Goal: Find specific page/section: Find specific page/section

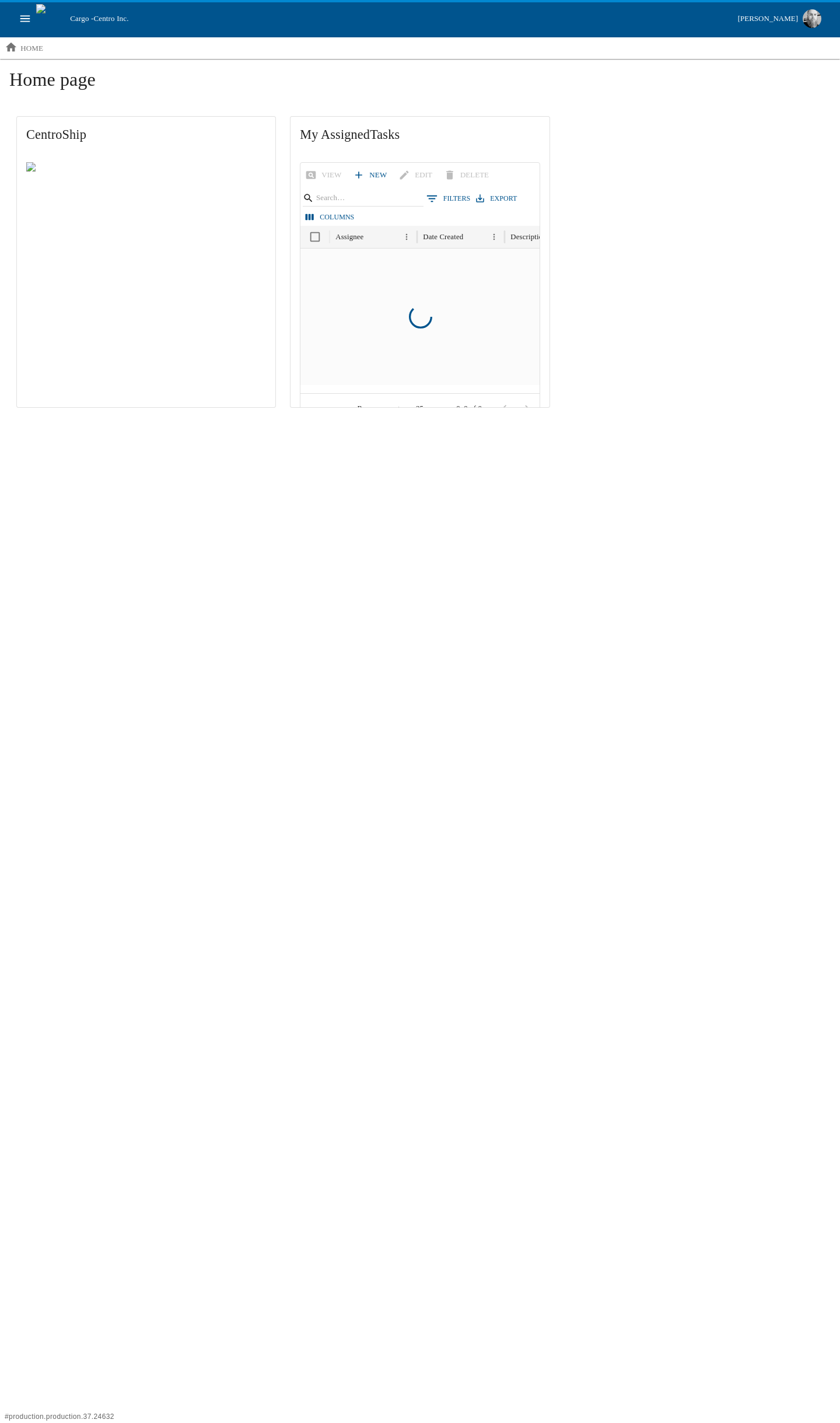
click at [31, 20] on icon "open drawer" at bounding box center [25, 18] width 13 height 13
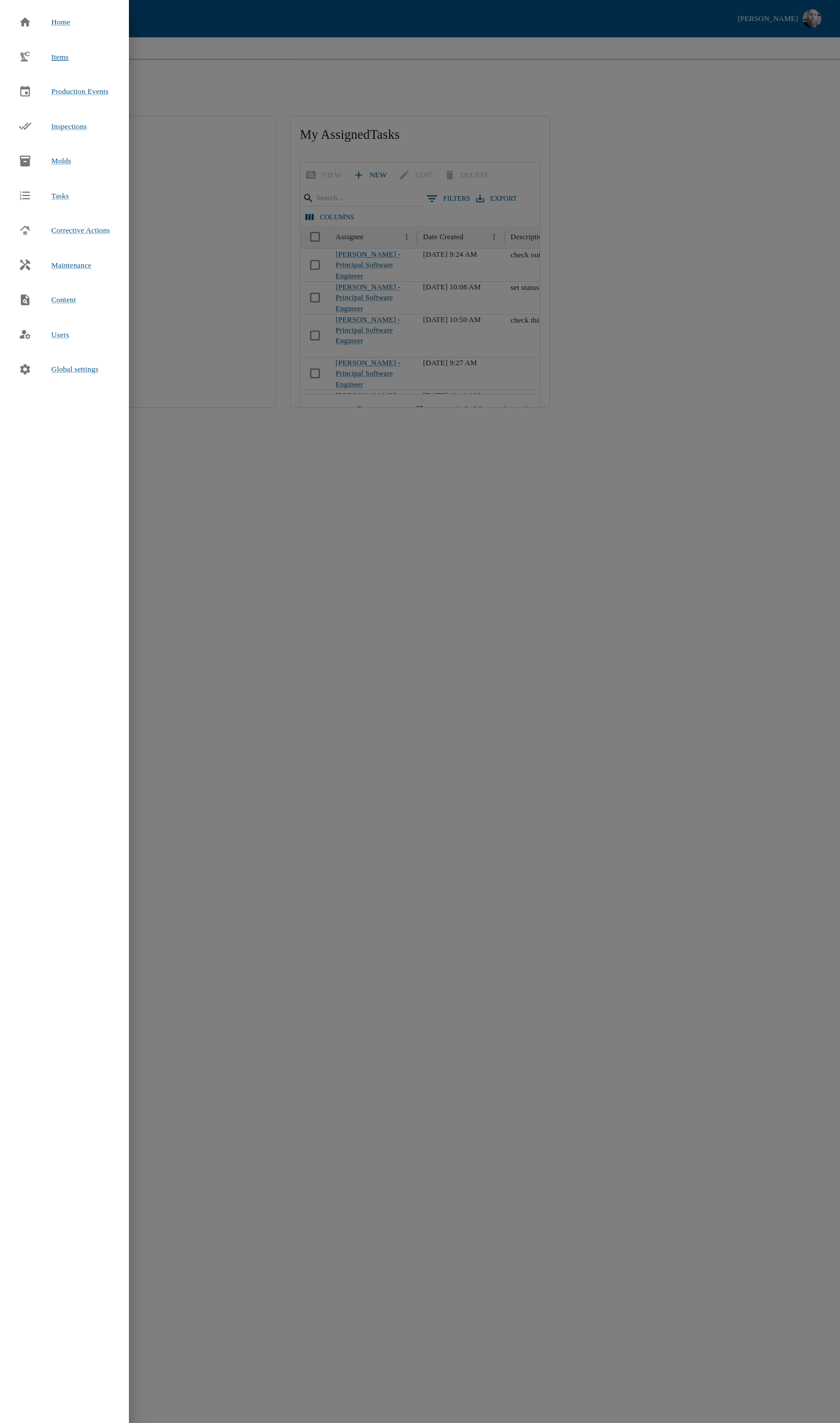
click at [36, 57] on div at bounding box center [35, 56] width 33 height 13
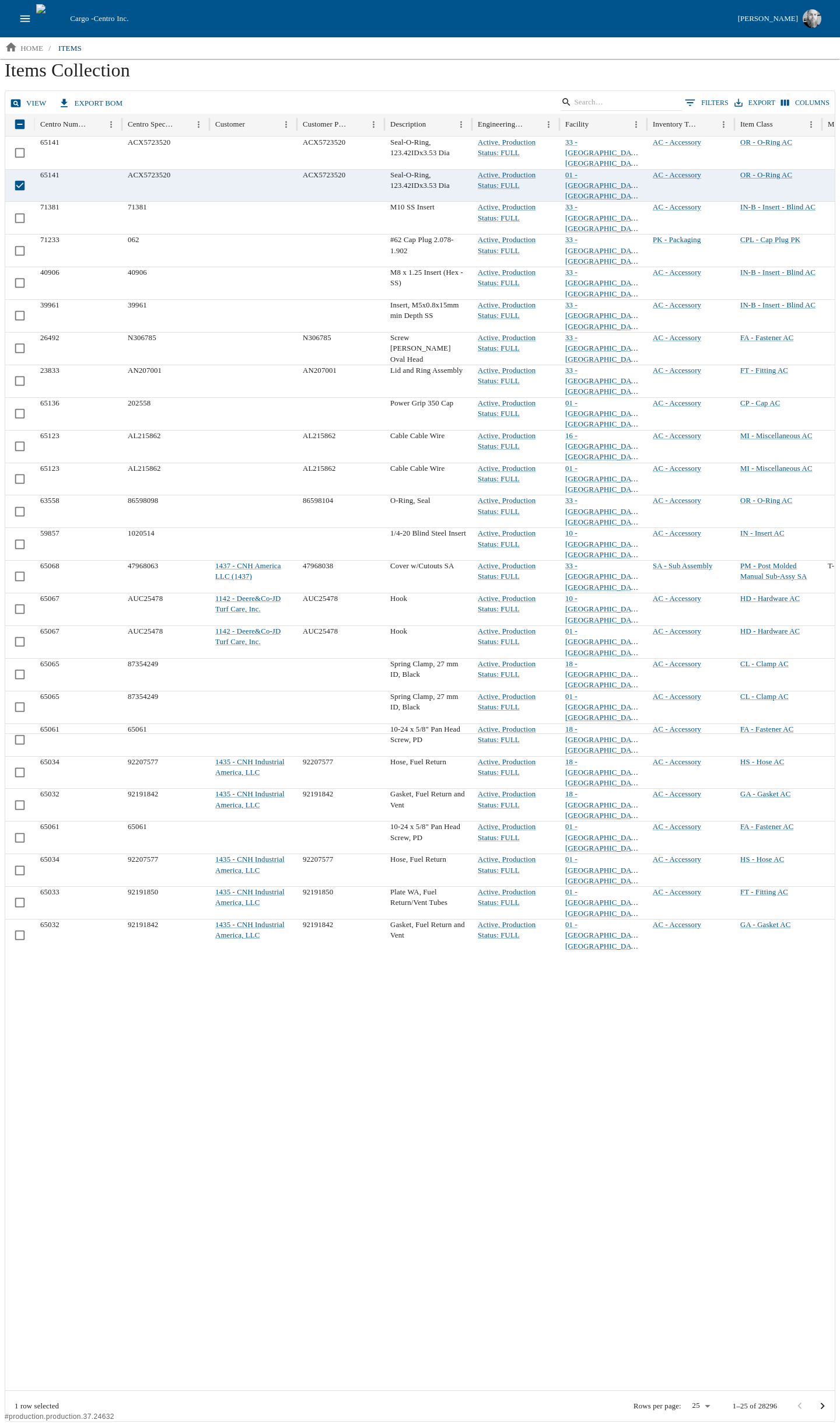
click at [31, 103] on link "view" at bounding box center [29, 103] width 44 height 20
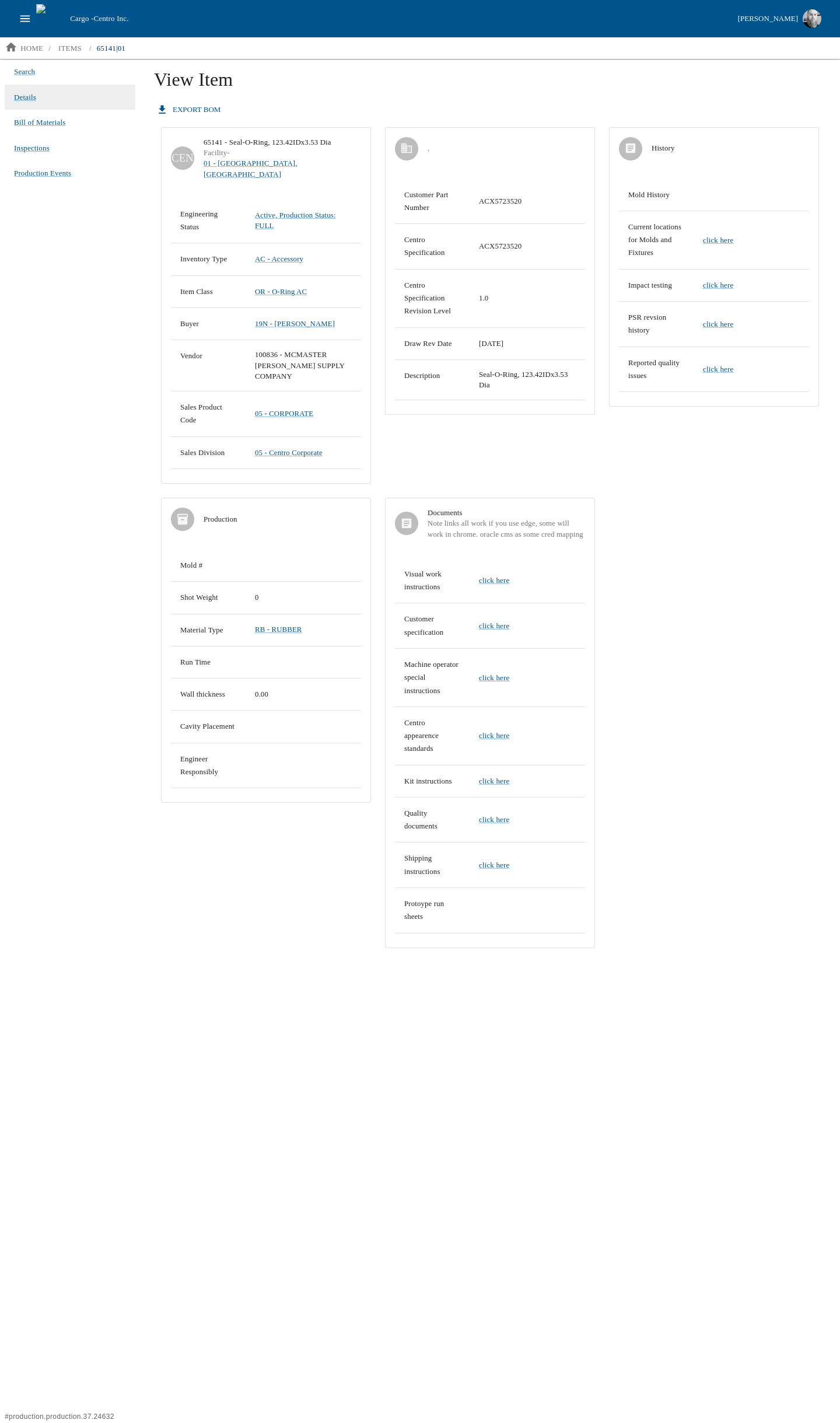
click at [29, 22] on icon "open drawer" at bounding box center [25, 18] width 10 height 7
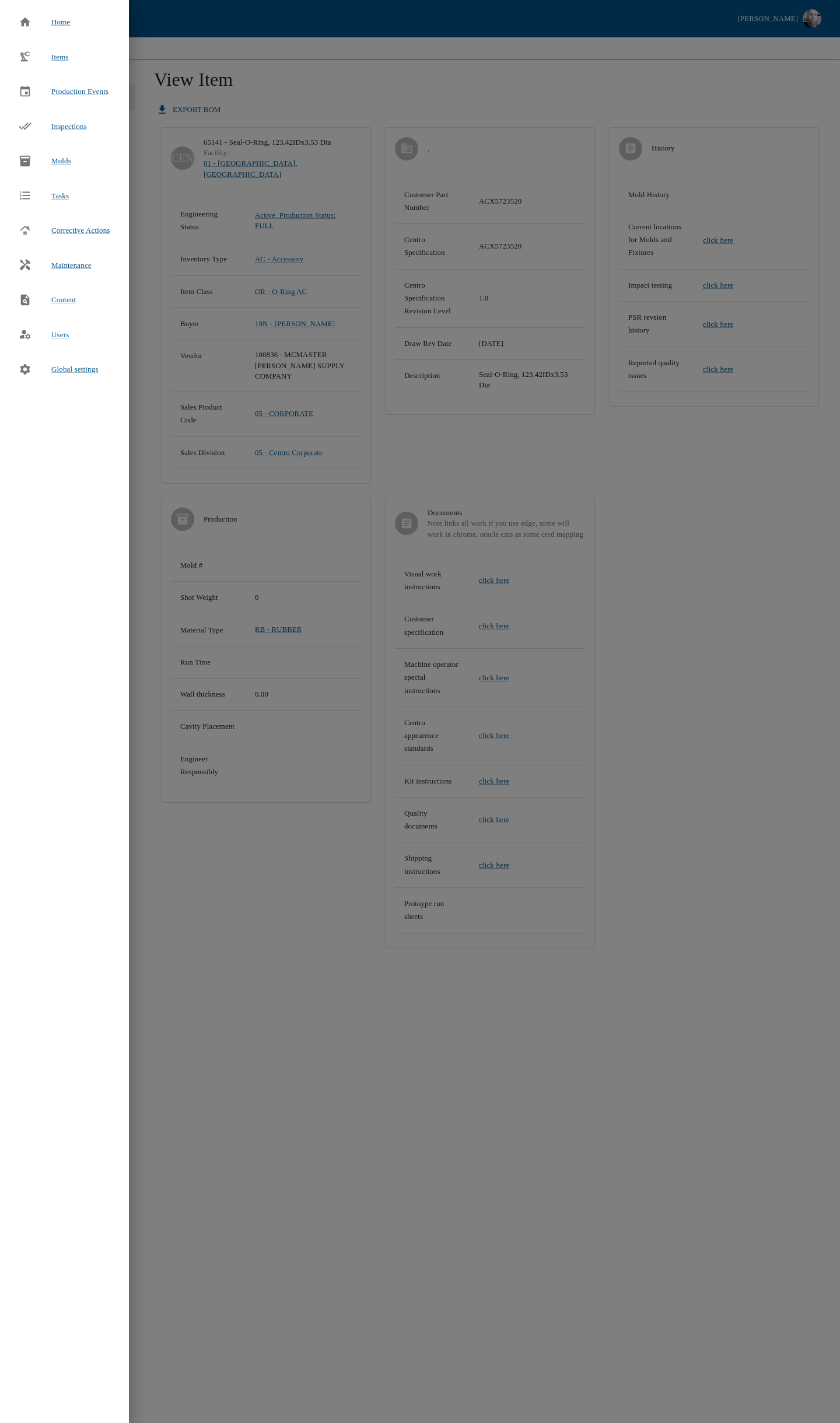
click at [362, 56] on div at bounding box center [420, 711] width 840 height 1423
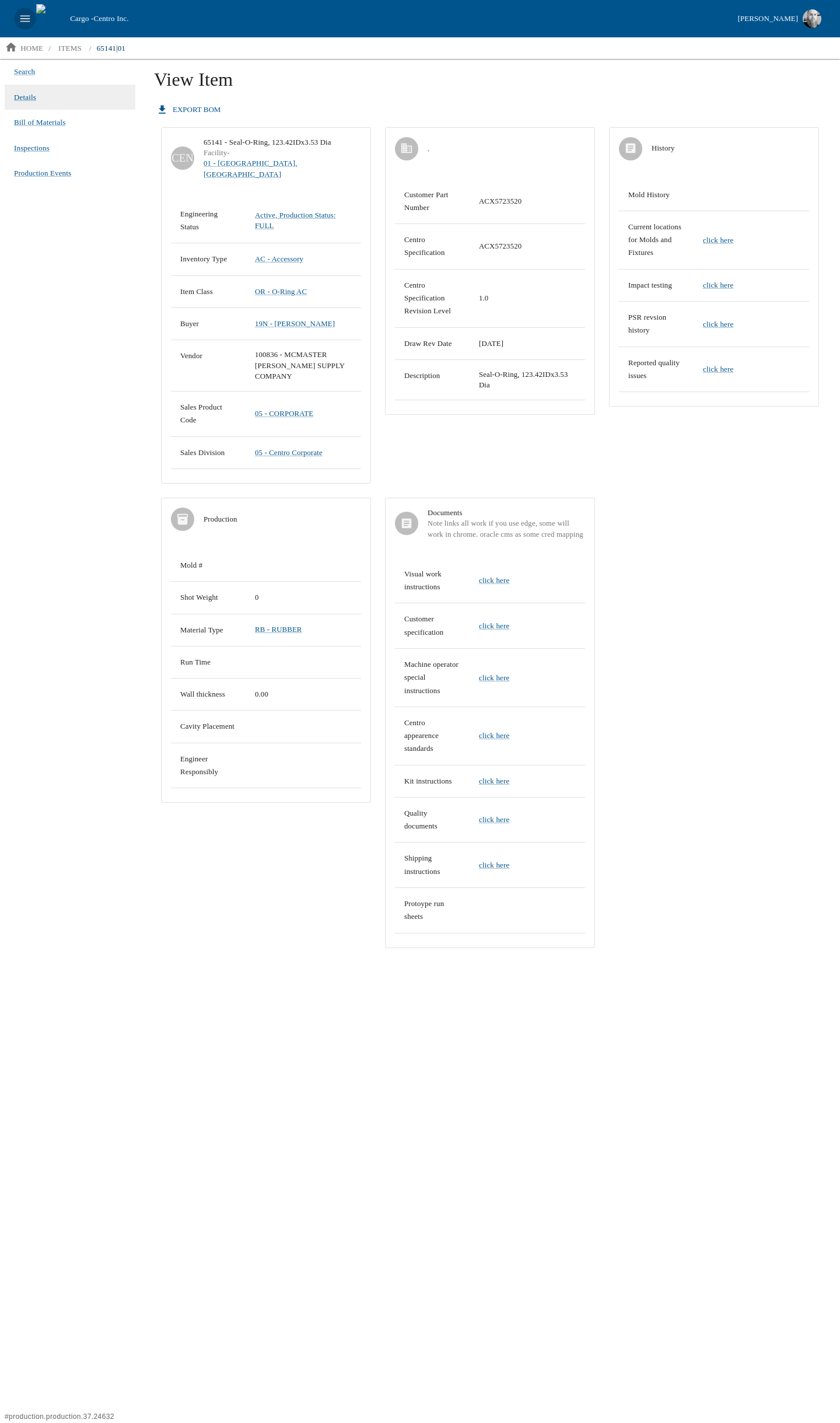
click at [25, 15] on icon "open drawer" at bounding box center [25, 18] width 13 height 13
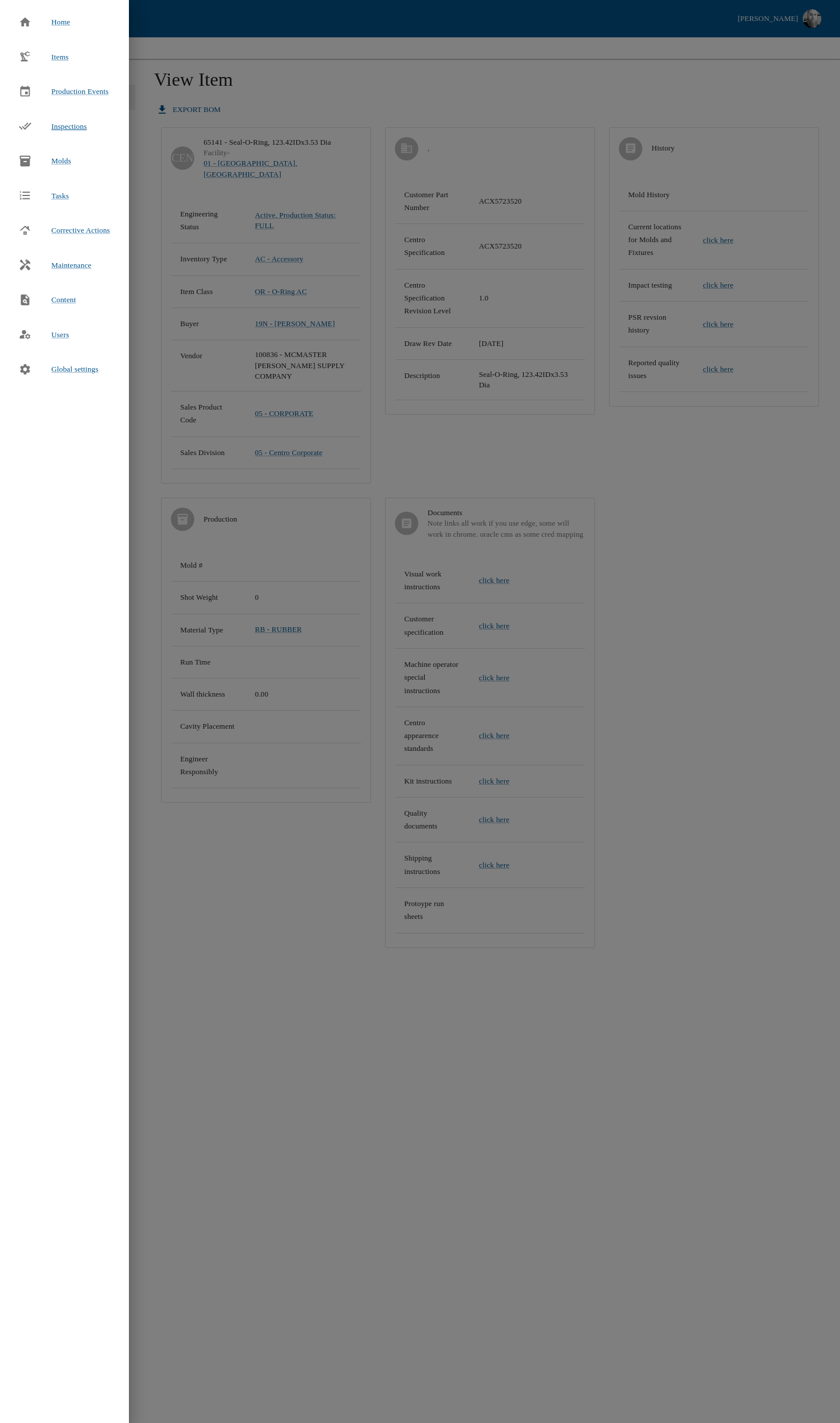
click at [75, 128] on span "Inspections" at bounding box center [69, 126] width 36 height 9
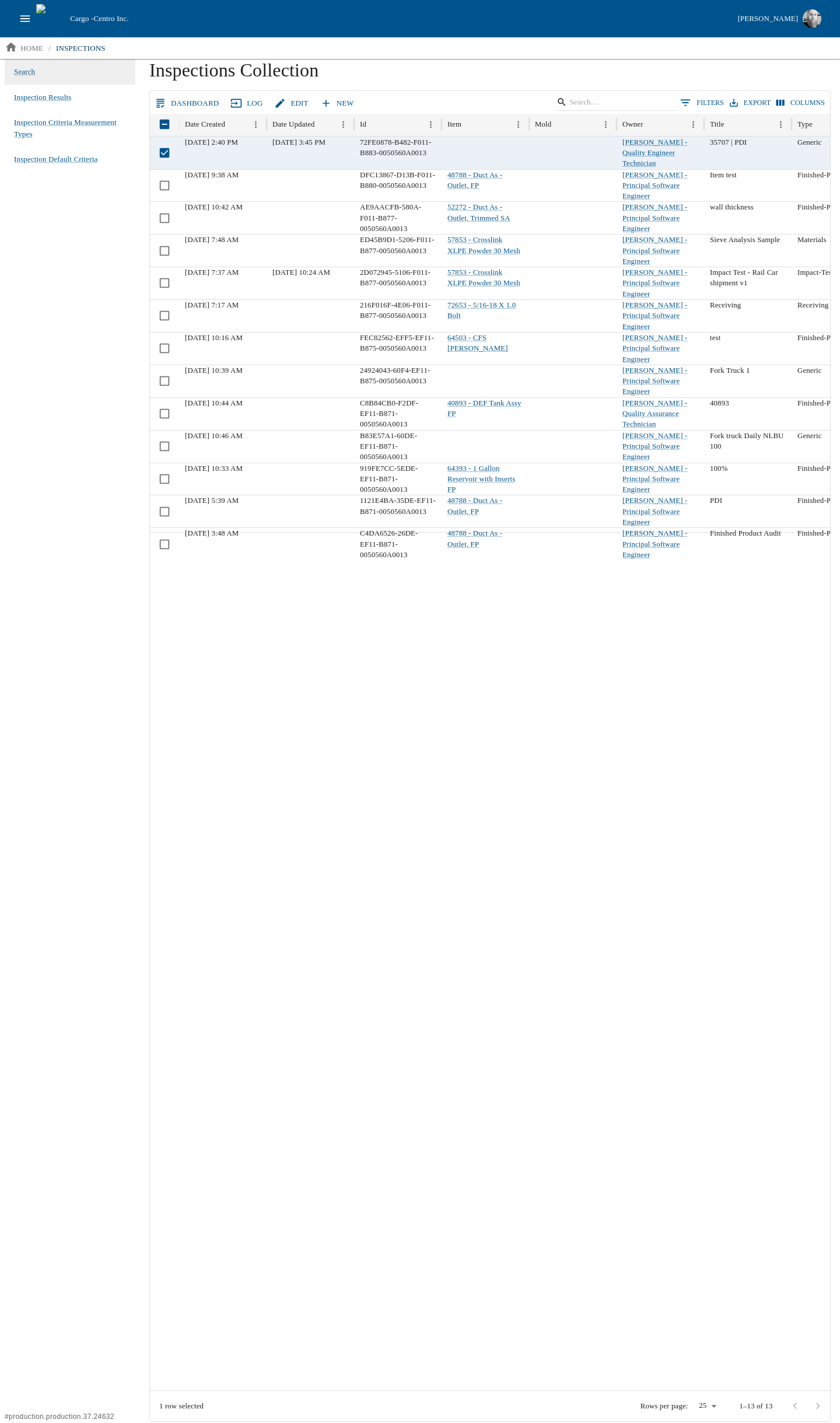
click at [178, 103] on link "Dashboard" at bounding box center [188, 103] width 71 height 20
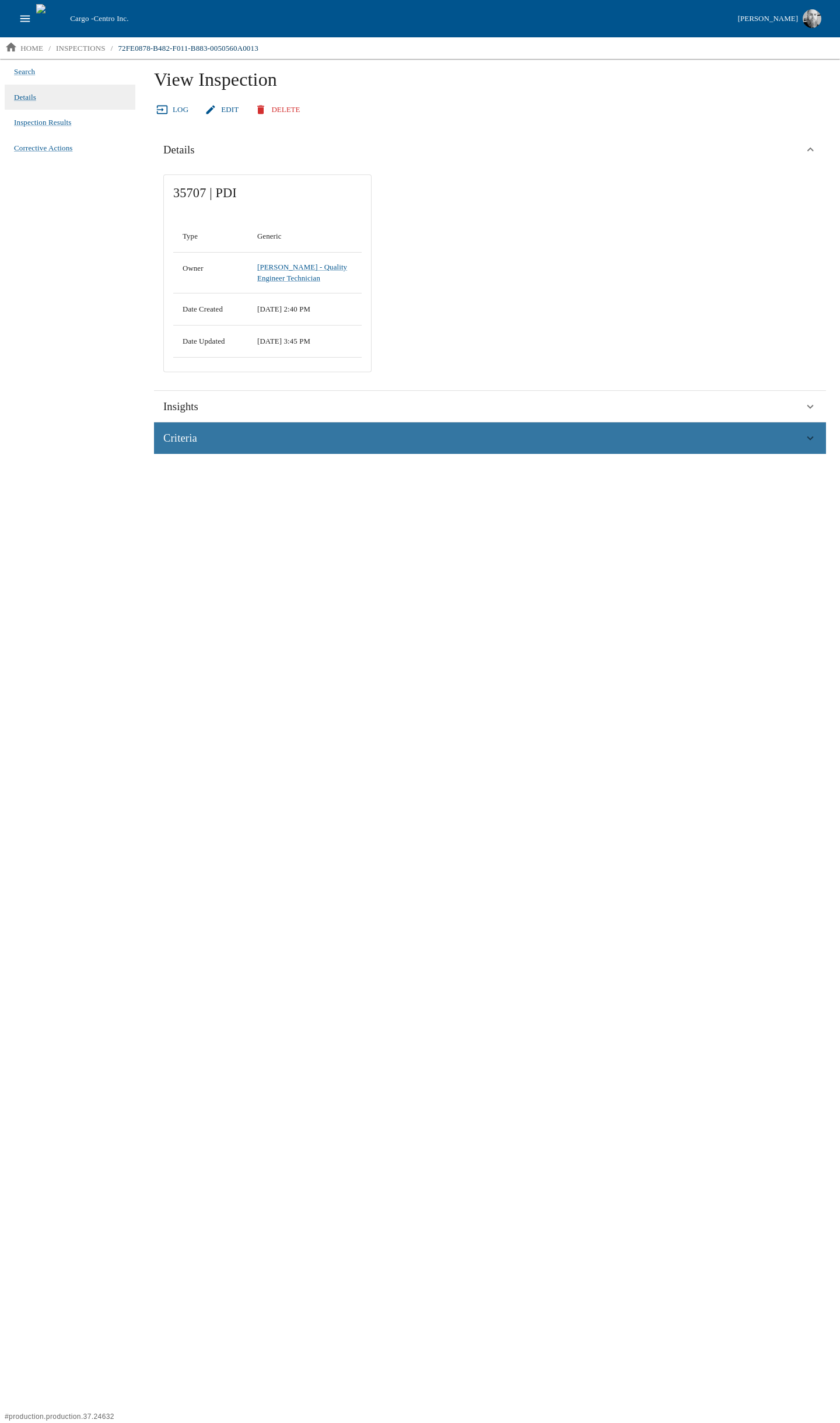
click at [210, 430] on div "Criteria" at bounding box center [483, 438] width 640 height 17
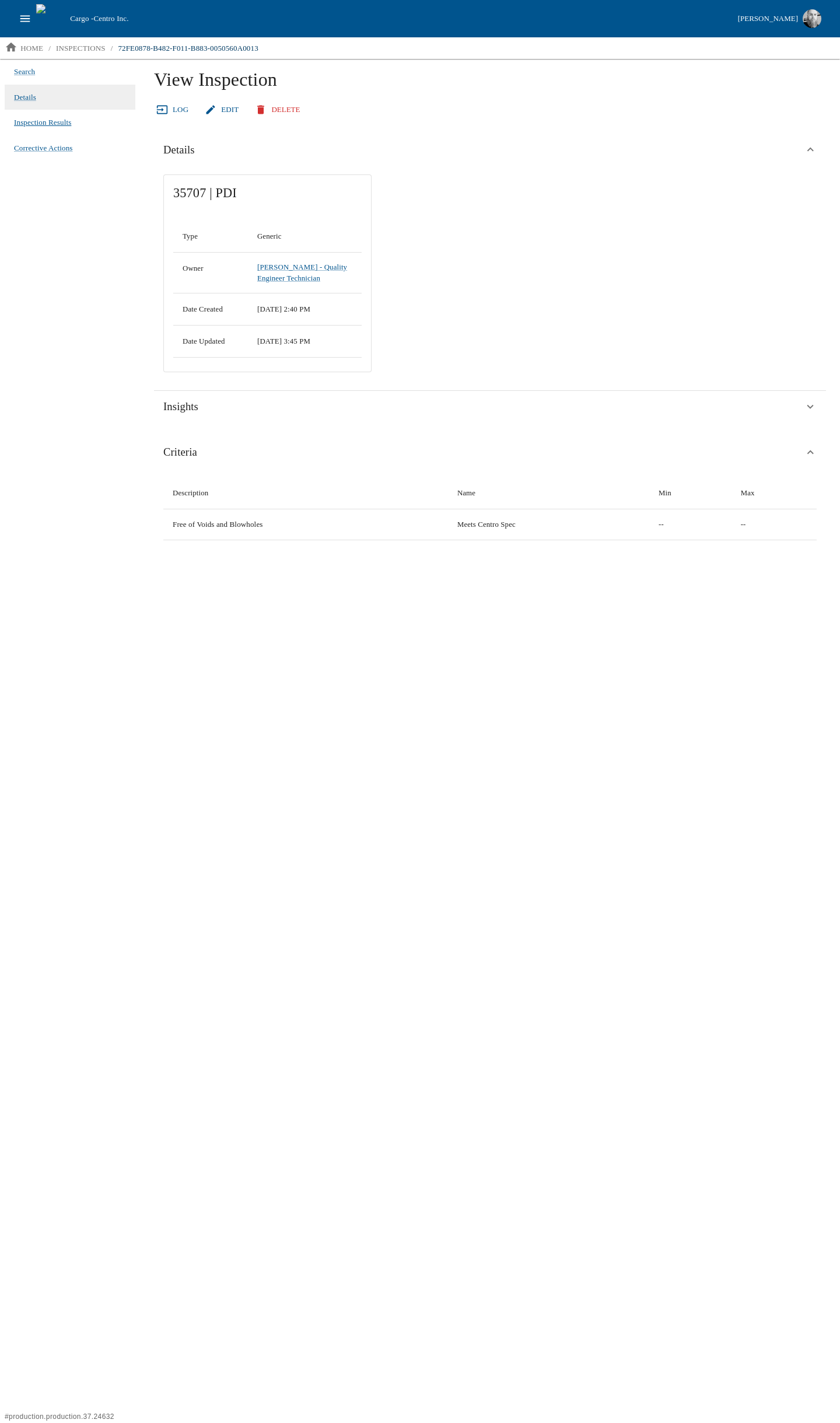
click at [49, 120] on span "Inspection Results" at bounding box center [42, 123] width 57 height 12
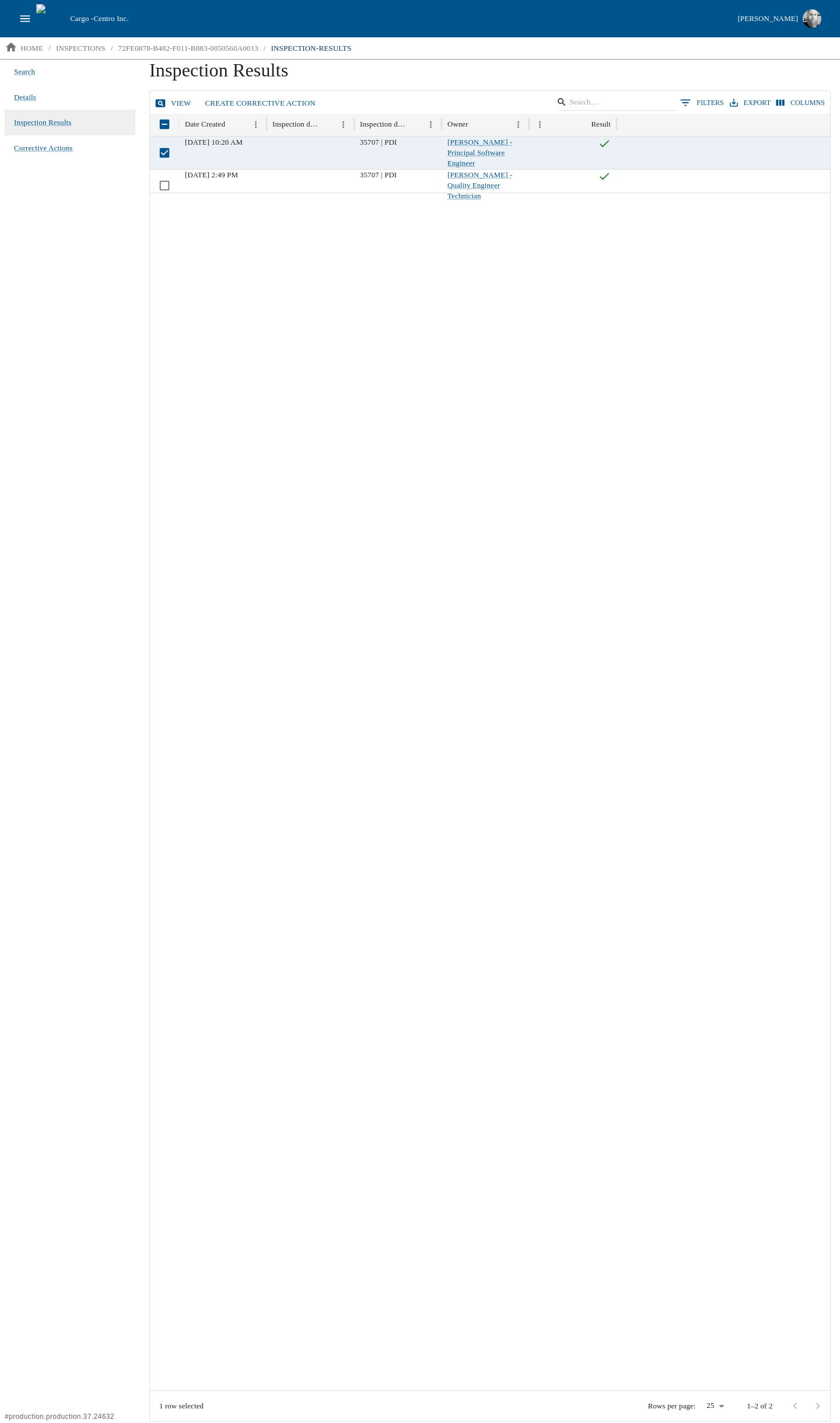
click at [175, 102] on link "View" at bounding box center [174, 103] width 44 height 20
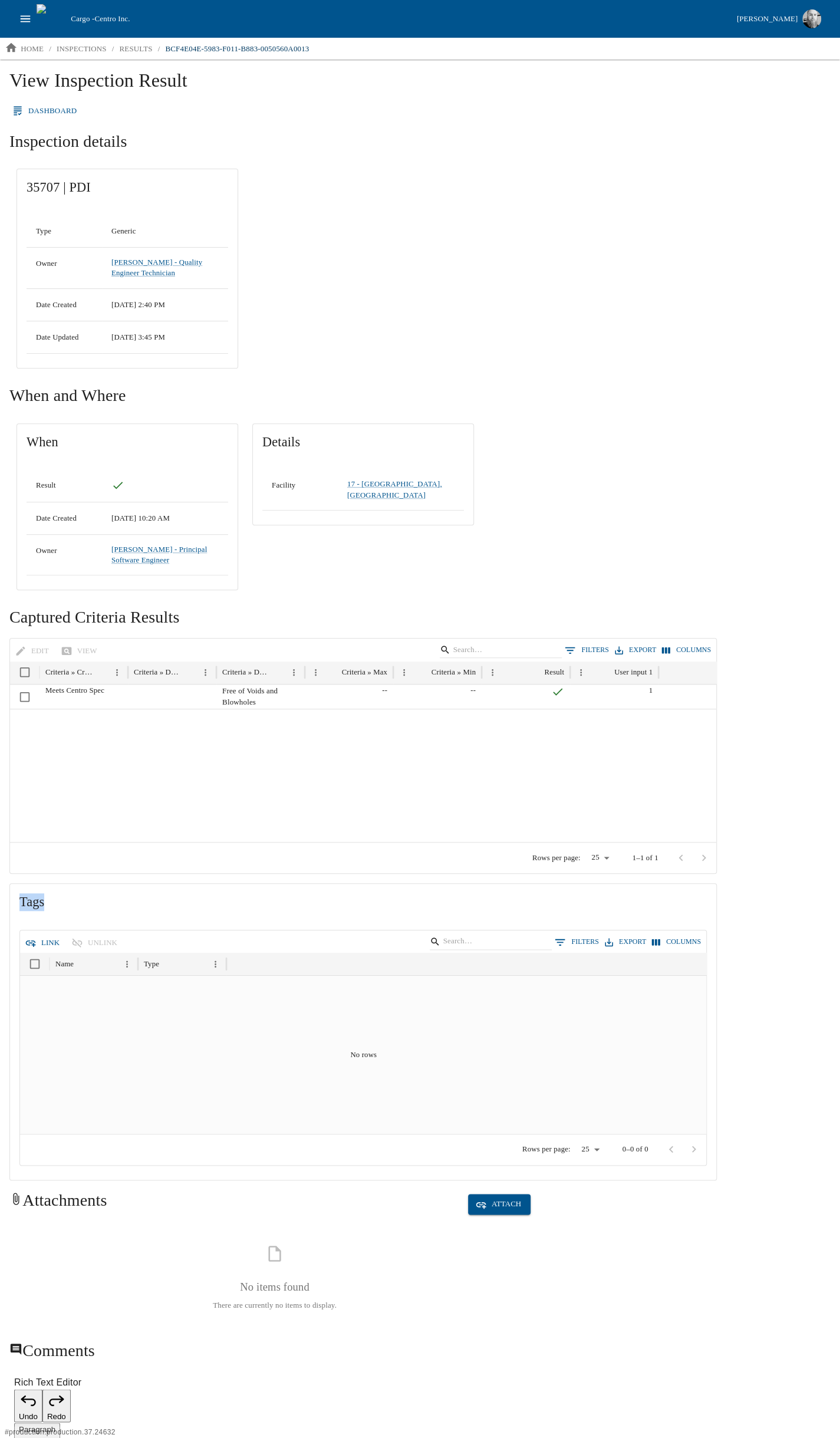
drag, startPoint x: 21, startPoint y: 901, endPoint x: 68, endPoint y: 901, distance: 47.0
click at [68, 901] on span "Tags" at bounding box center [363, 902] width 687 height 18
click at [68, 900] on span "Tags" at bounding box center [363, 902] width 687 height 18
click at [31, 900] on span "Tags" at bounding box center [363, 902] width 687 height 18
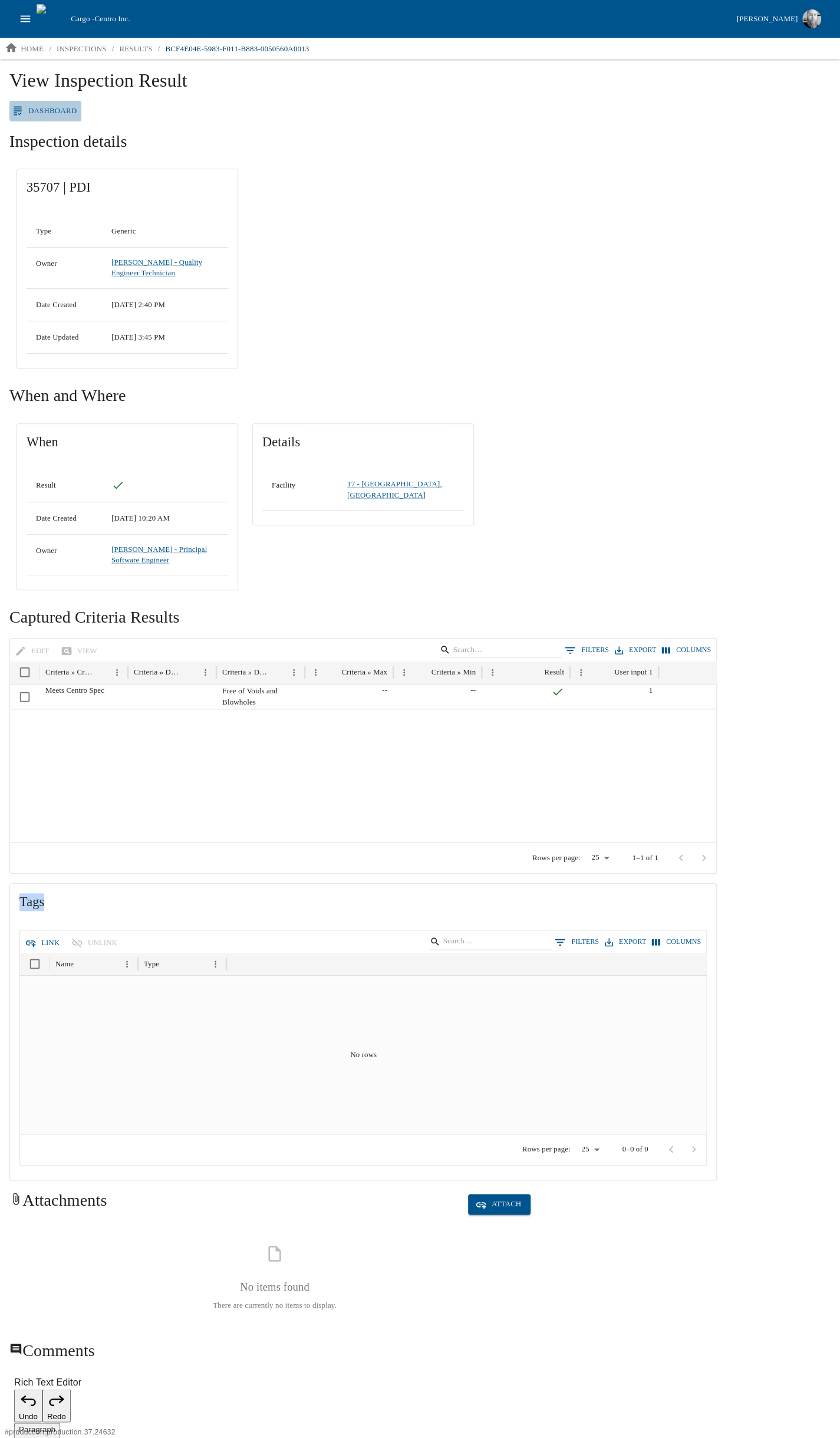
click at [46, 112] on link "Dashboard" at bounding box center [45, 111] width 72 height 21
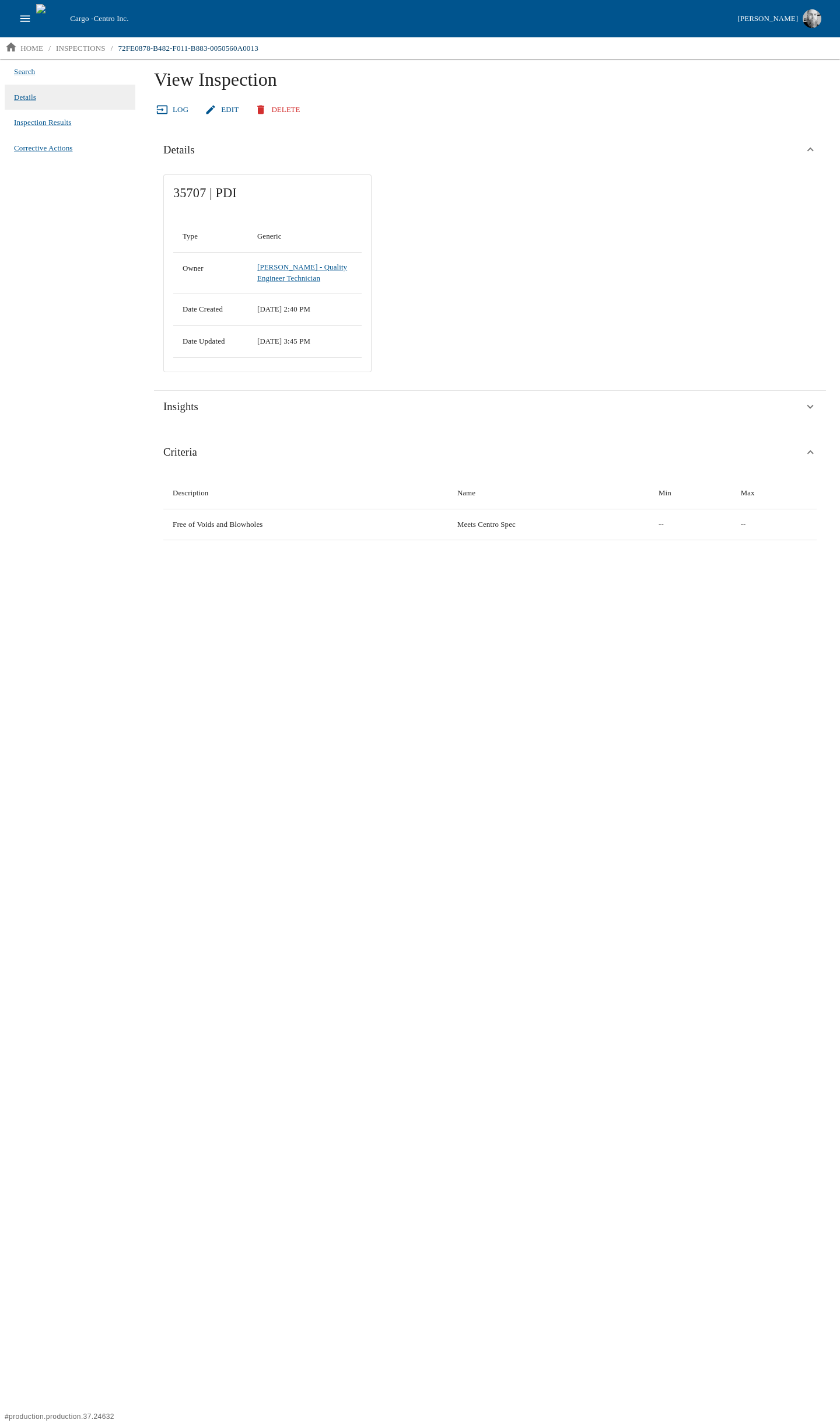
click at [25, 26] on button "open drawer" at bounding box center [25, 19] width 22 height 22
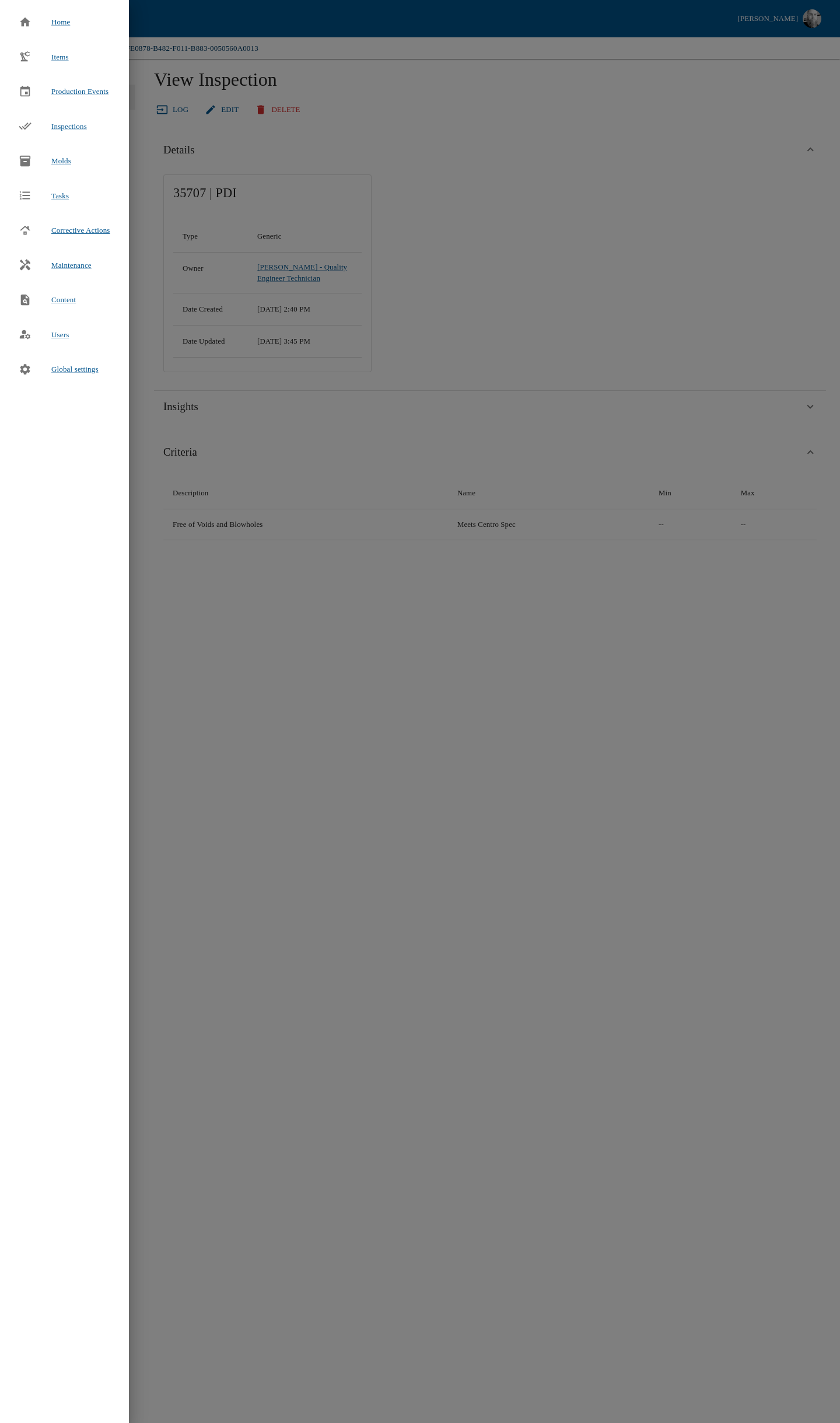
click at [76, 230] on span "Corrective Actions" at bounding box center [81, 230] width 59 height 9
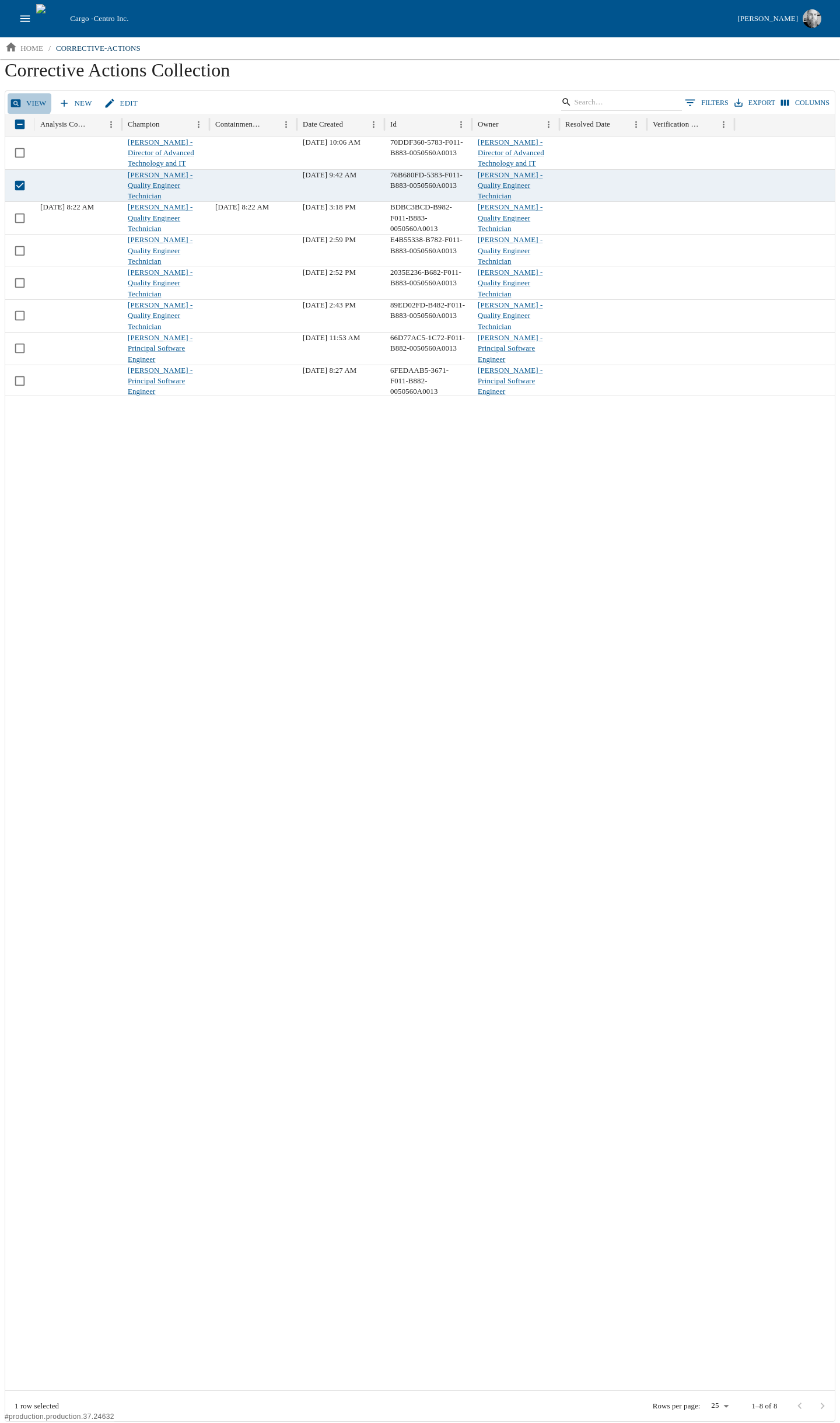
click at [26, 102] on link "View" at bounding box center [29, 103] width 44 height 20
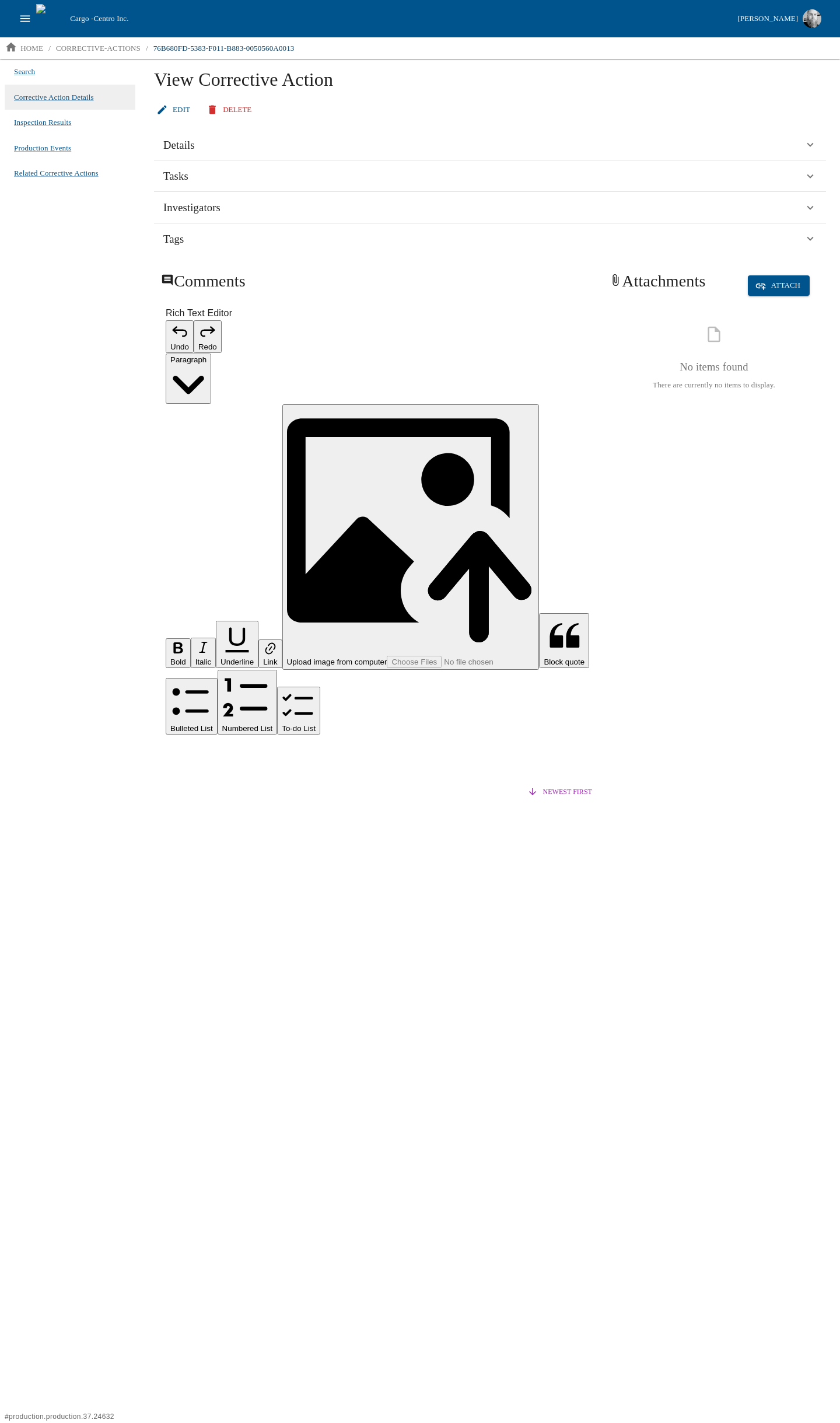
click at [29, 19] on icon "open drawer" at bounding box center [25, 18] width 13 height 13
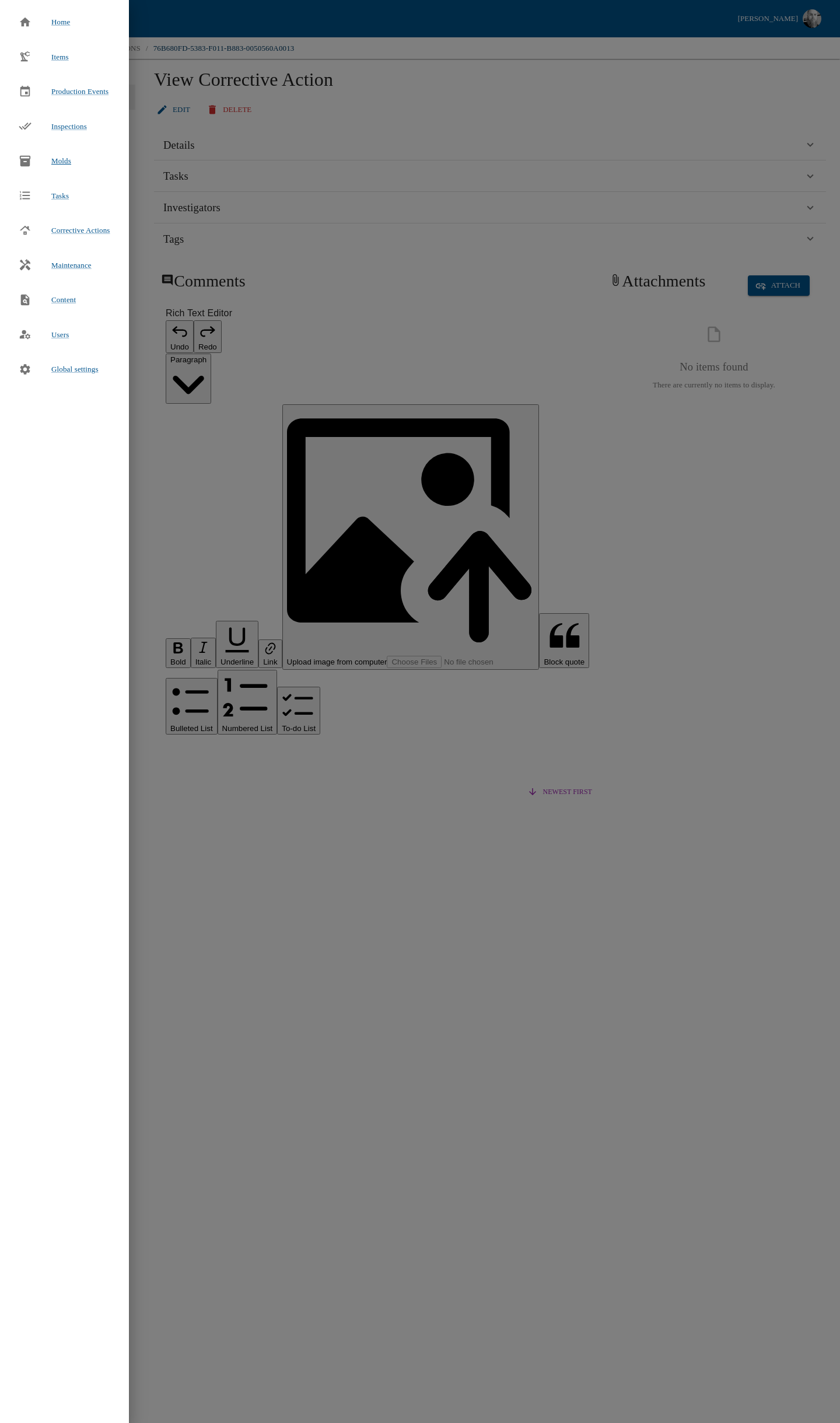
click at [48, 156] on div at bounding box center [35, 160] width 33 height 13
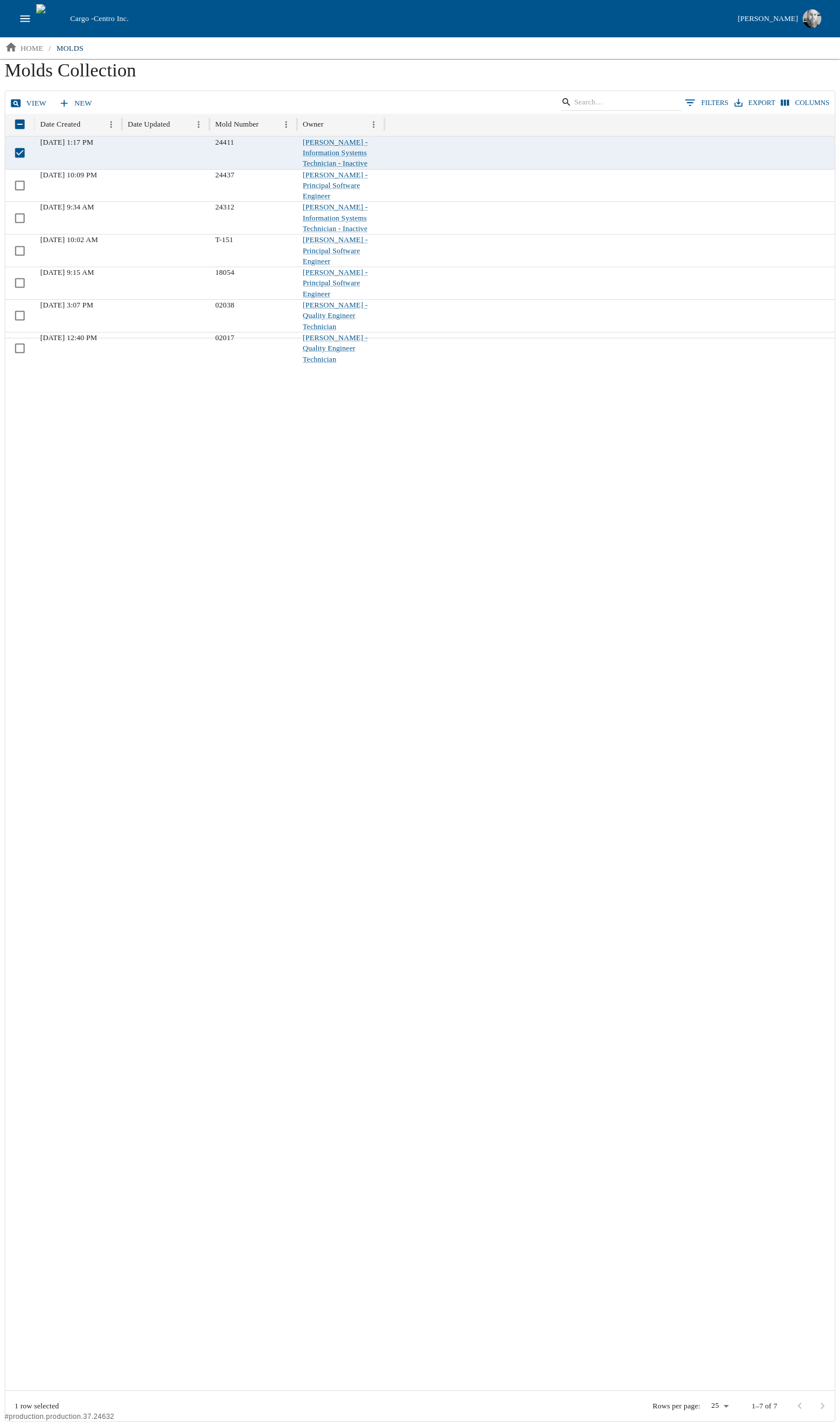
click at [27, 103] on link "view" at bounding box center [29, 103] width 44 height 20
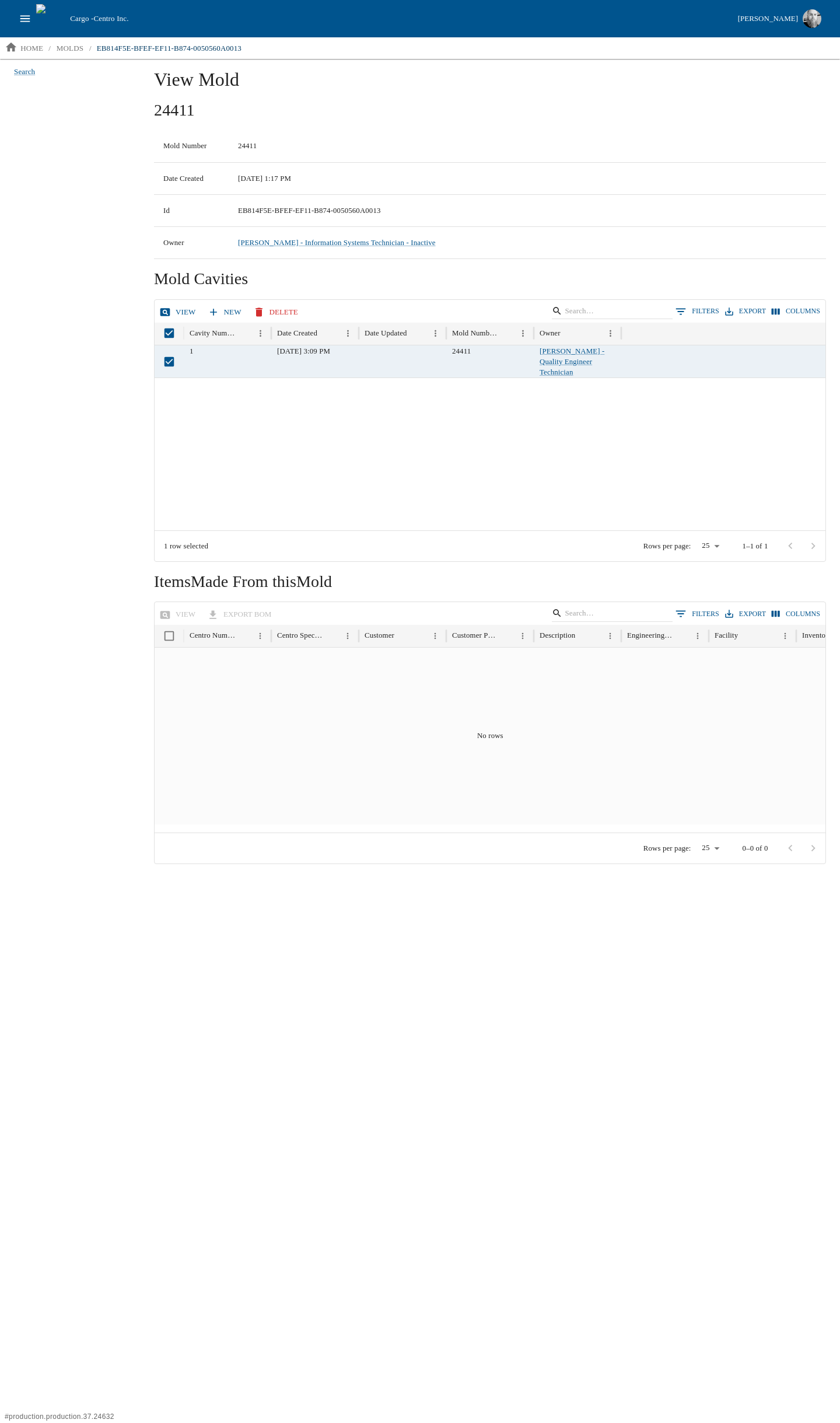
click at [178, 312] on link "View" at bounding box center [178, 312] width 44 height 20
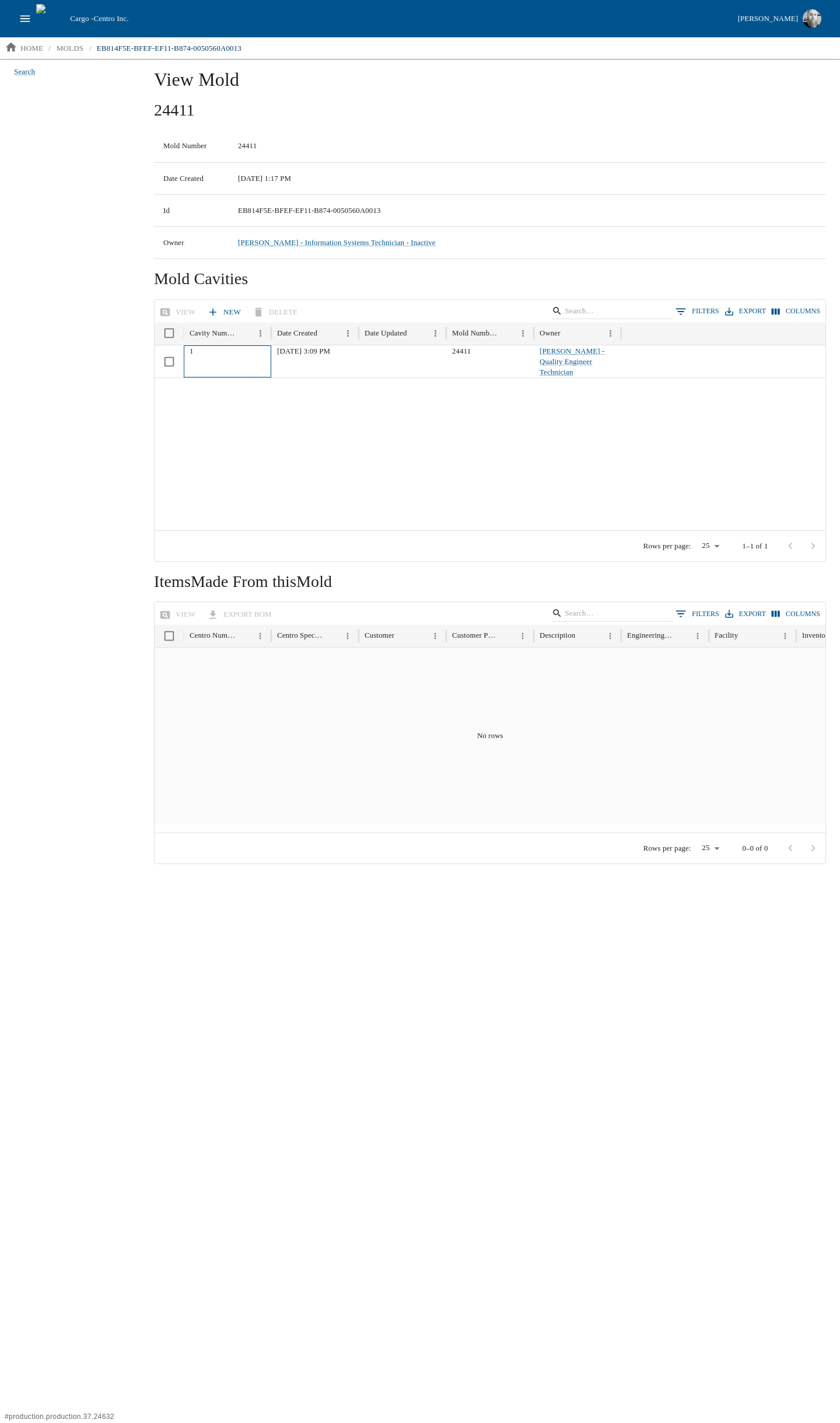
click at [215, 355] on div "1" at bounding box center [227, 361] width 87 height 33
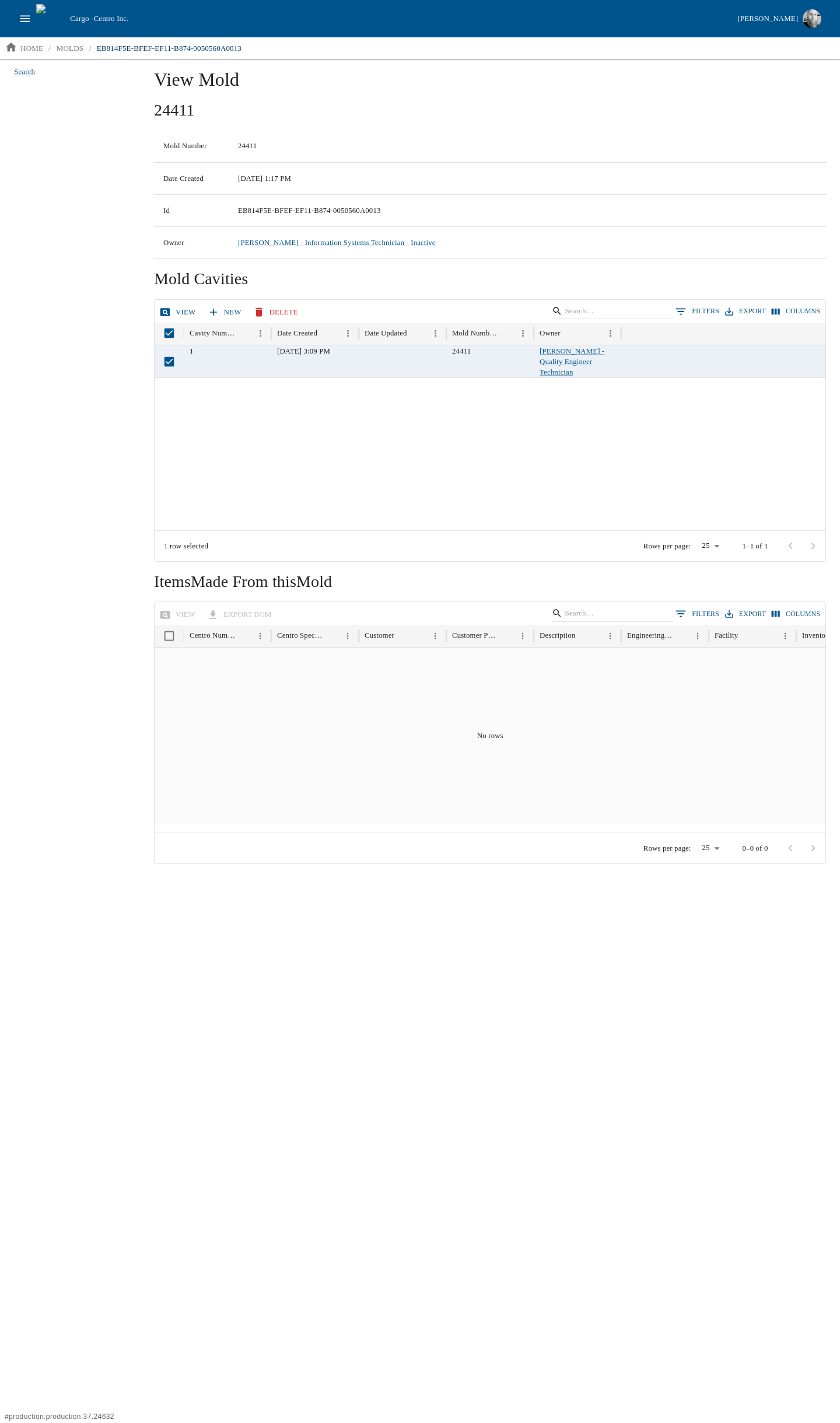
click at [26, 71] on span "Search" at bounding box center [24, 72] width 21 height 12
